Goal: Task Accomplishment & Management: Use online tool/utility

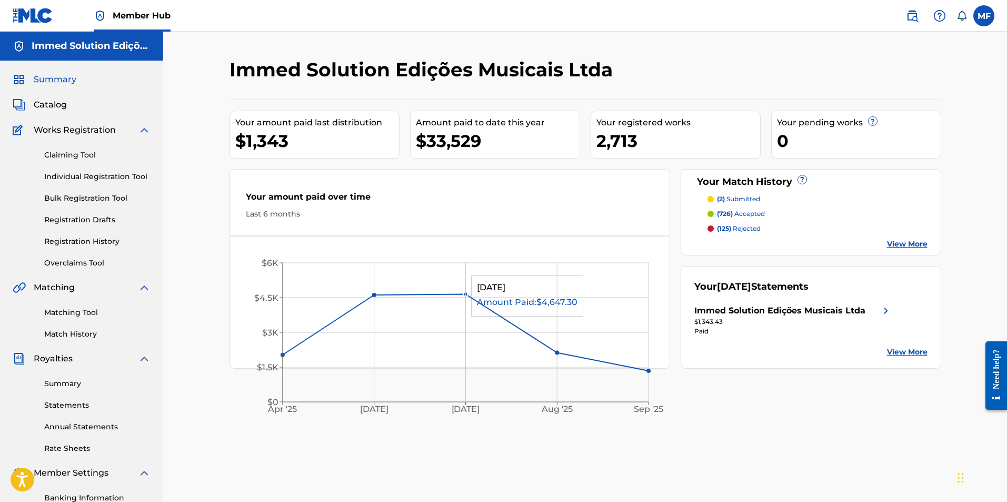
click at [473, 281] on icon "Apr '25 Jun '25 Jul '25 Aug '25 Sep '25 $0 $1.5K $3K $4.5K $6K" at bounding box center [450, 335] width 440 height 176
click at [405, 295] on icon "Apr '25 Jun '25 Jul '25 Aug '25 Sep '25 $0 $1.5K $3K $4.5K $6K" at bounding box center [450, 335] width 440 height 176
click at [406, 293] on icon "Apr '25 Jun '25 Jul '25 Aug '25 Sep '25 $0 $1.5K $3K $4.5K $6K" at bounding box center [450, 335] width 440 height 176
click at [406, 292] on icon "Apr '25 Jun '25 Jul '25 Aug '25 Sep '25 $0 $1.5K $3K $4.5K $6K" at bounding box center [450, 335] width 440 height 176
drag, startPoint x: 405, startPoint y: 276, endPoint x: 435, endPoint y: 305, distance: 41.7
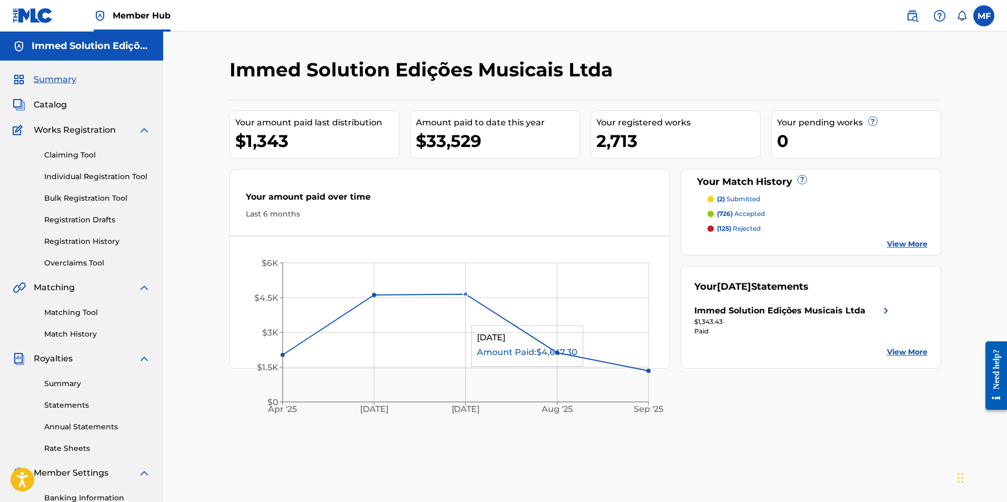
click at [489, 356] on icon "Apr '25 Jun '25 Jul '25 Aug '25 Sep '25 $0 $1.5K $3K $4.5K $6K" at bounding box center [450, 335] width 440 height 176
click at [435, 305] on icon "Apr '25 Jun '25 Jul '25 Aug '25 Sep '25 $0 $1.5K $3K $4.5K $6K" at bounding box center [450, 335] width 440 height 176
click at [401, 253] on icon "Apr '25 Jun '25 Jul '25 Aug '25 Sep '25 $0 $1.5K $3K $4.5K $6K" at bounding box center [450, 335] width 440 height 176
click at [785, 457] on div "Immed Solution Edições Musicais Ltda Your amount paid last distribution $1,343 …" at bounding box center [585, 330] width 737 height 544
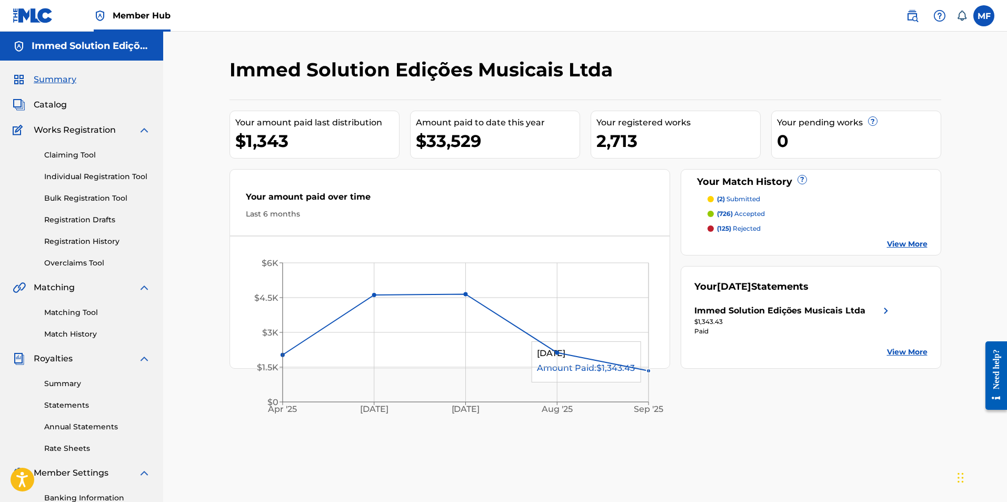
click at [607, 387] on icon "Apr '25 Jun '25 Jul '25 Aug '25 Sep '25 $0 $1.5K $3K $4.5K $6K" at bounding box center [450, 335] width 440 height 176
click at [667, 448] on div "Immed Solution Edições Musicais Ltda Your amount paid last distribution $1,343 …" at bounding box center [585, 330] width 737 height 544
click at [608, 402] on line at bounding box center [466, 402] width 366 height 0
drag, startPoint x: 636, startPoint y: 447, endPoint x: 624, endPoint y: 427, distance: 23.7
click at [637, 448] on div "Immed Solution Edições Musicais Ltda Your amount paid last distribution $1,343 …" at bounding box center [585, 330] width 737 height 544
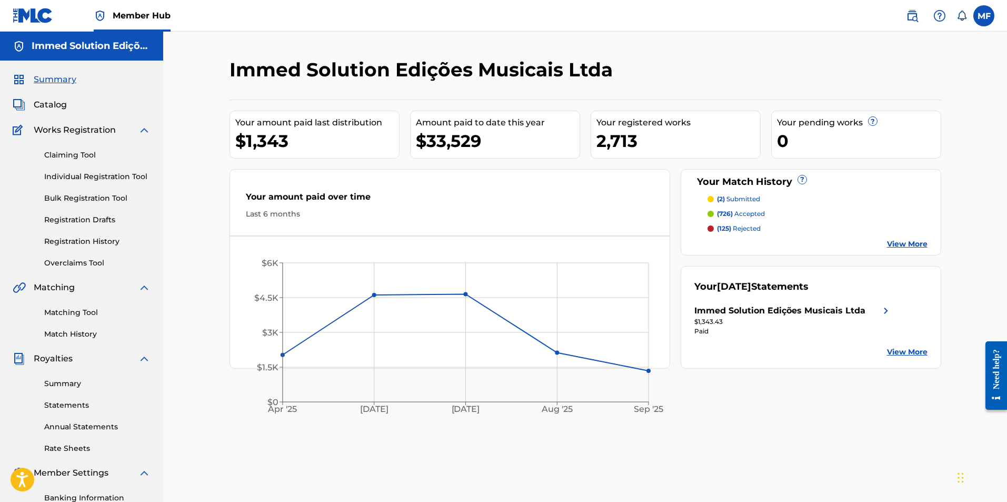
click at [602, 405] on icon "Apr '25 Jun '25 Jul '25 Aug '25 Sep '25 $0 $1.5K $3K $4.5K $6K" at bounding box center [450, 335] width 440 height 176
drag, startPoint x: 617, startPoint y: 446, endPoint x: 601, endPoint y: 402, distance: 47.3
click at [615, 438] on div "Immed Solution Edições Musicais Ltda Your amount paid last distribution $1,343 …" at bounding box center [585, 330] width 737 height 544
drag, startPoint x: 597, startPoint y: 396, endPoint x: 614, endPoint y: 453, distance: 59.3
click at [597, 396] on icon "Apr '25 Jun '25 Jul '25 Aug '25 Sep '25 $0 $1.5K $3K $4.5K $6K" at bounding box center [450, 335] width 440 height 176
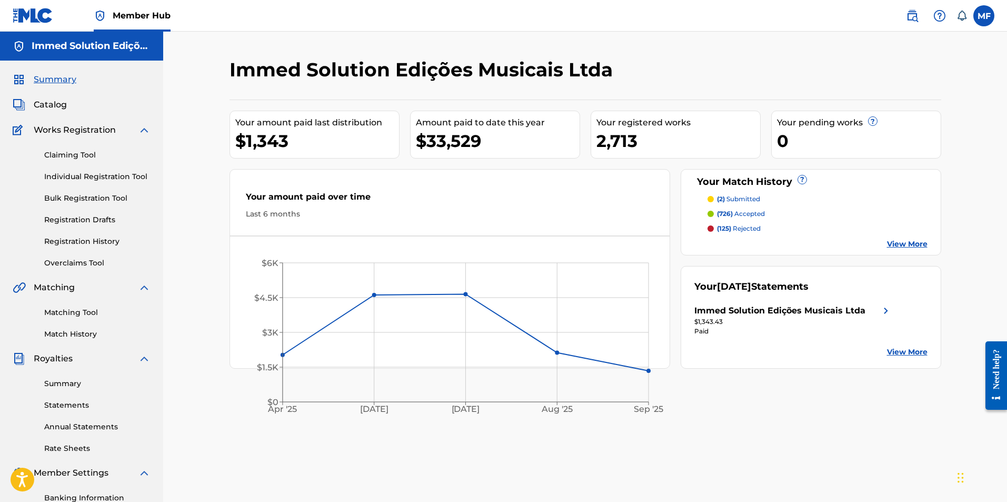
drag, startPoint x: 614, startPoint y: 453, endPoint x: 612, endPoint y: 443, distance: 10.1
click at [613, 447] on div "Immed Solution Edições Musicais Ltda Your amount paid last distribution $1,343 …" at bounding box center [585, 330] width 737 height 544
drag, startPoint x: 598, startPoint y: 406, endPoint x: 616, endPoint y: 452, distance: 49.0
click at [598, 408] on icon "Apr '25 Jun '25 Jul '25 Aug '25 Sep '25 $0 $1.5K $3K $4.5K $6K" at bounding box center [450, 335] width 440 height 176
drag, startPoint x: 616, startPoint y: 453, endPoint x: 597, endPoint y: 396, distance: 59.4
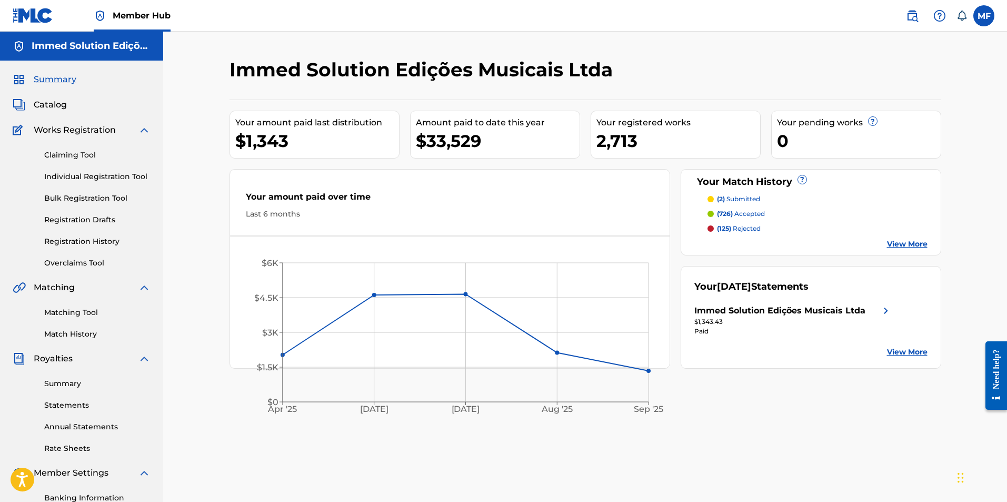
click at [612, 437] on div "Immed Solution Edições Musicais Ltda Your amount paid last distribution $1,343 …" at bounding box center [585, 330] width 737 height 544
click at [597, 396] on icon "Apr '25 Jun '25 Jul '25 Aug '25 Sep '25 $0 $1.5K $3K $4.5K $6K" at bounding box center [450, 335] width 440 height 176
drag, startPoint x: 617, startPoint y: 451, endPoint x: 603, endPoint y: 393, distance: 59.0
click at [611, 432] on div "Immed Solution Edições Musicais Ltda Your amount paid last distribution $1,343 …" at bounding box center [585, 330] width 737 height 544
drag, startPoint x: 603, startPoint y: 393, endPoint x: 543, endPoint y: 87, distance: 312.3
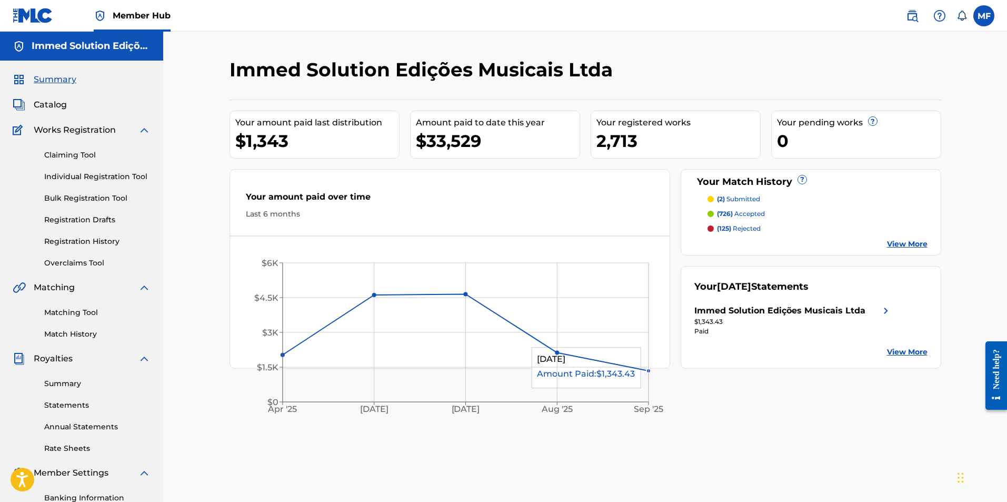
click at [603, 392] on icon "Apr '25 Jun '25 Jul '25 Aug '25 Sep '25 $0 $1.5K $3K $4.5K $6K" at bounding box center [450, 335] width 440 height 176
click at [93, 181] on link "Individual Registration Tool" at bounding box center [97, 176] width 106 height 11
